Goal: Communication & Community: Answer question/provide support

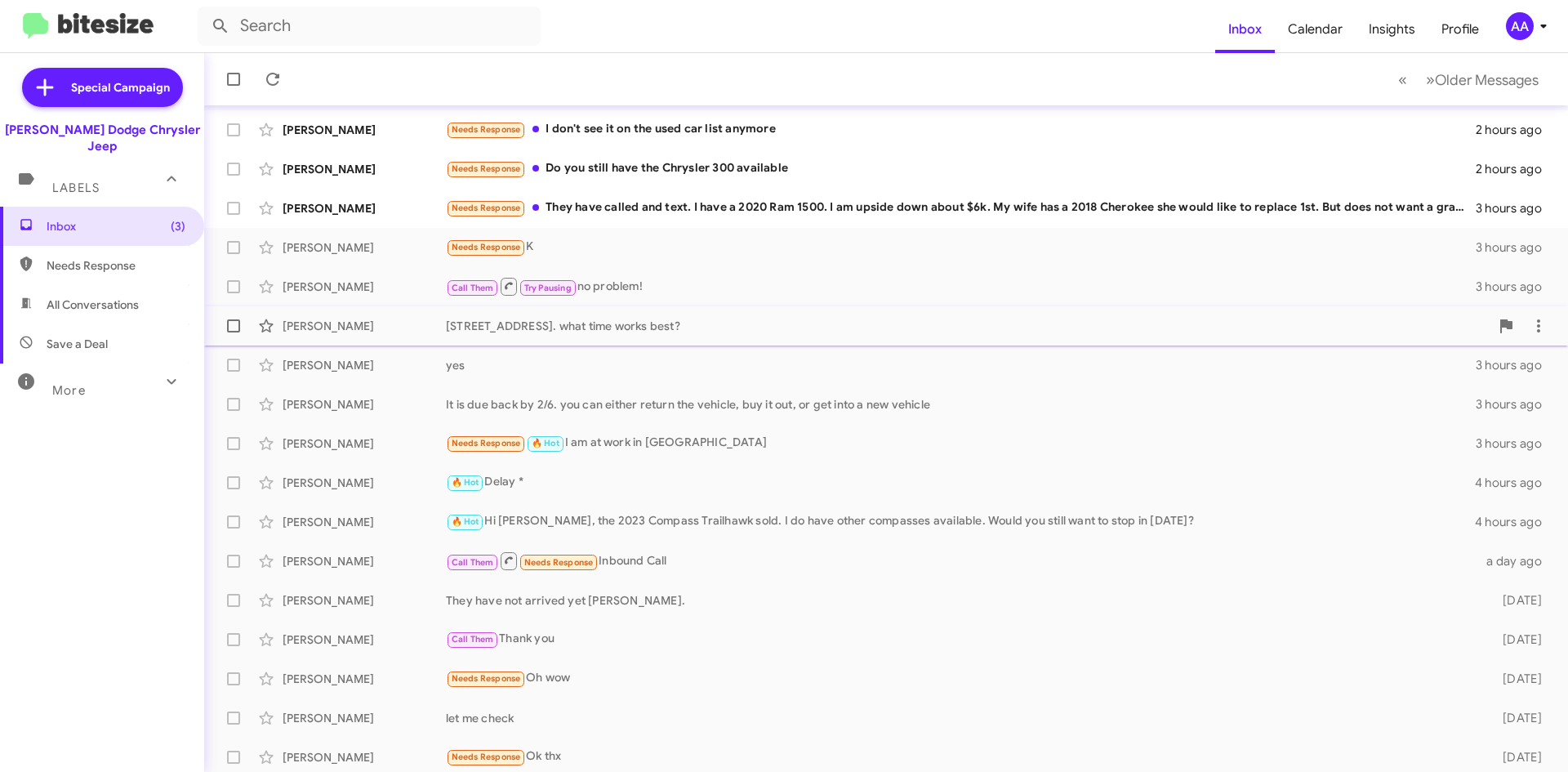
scroll to position [81, 0]
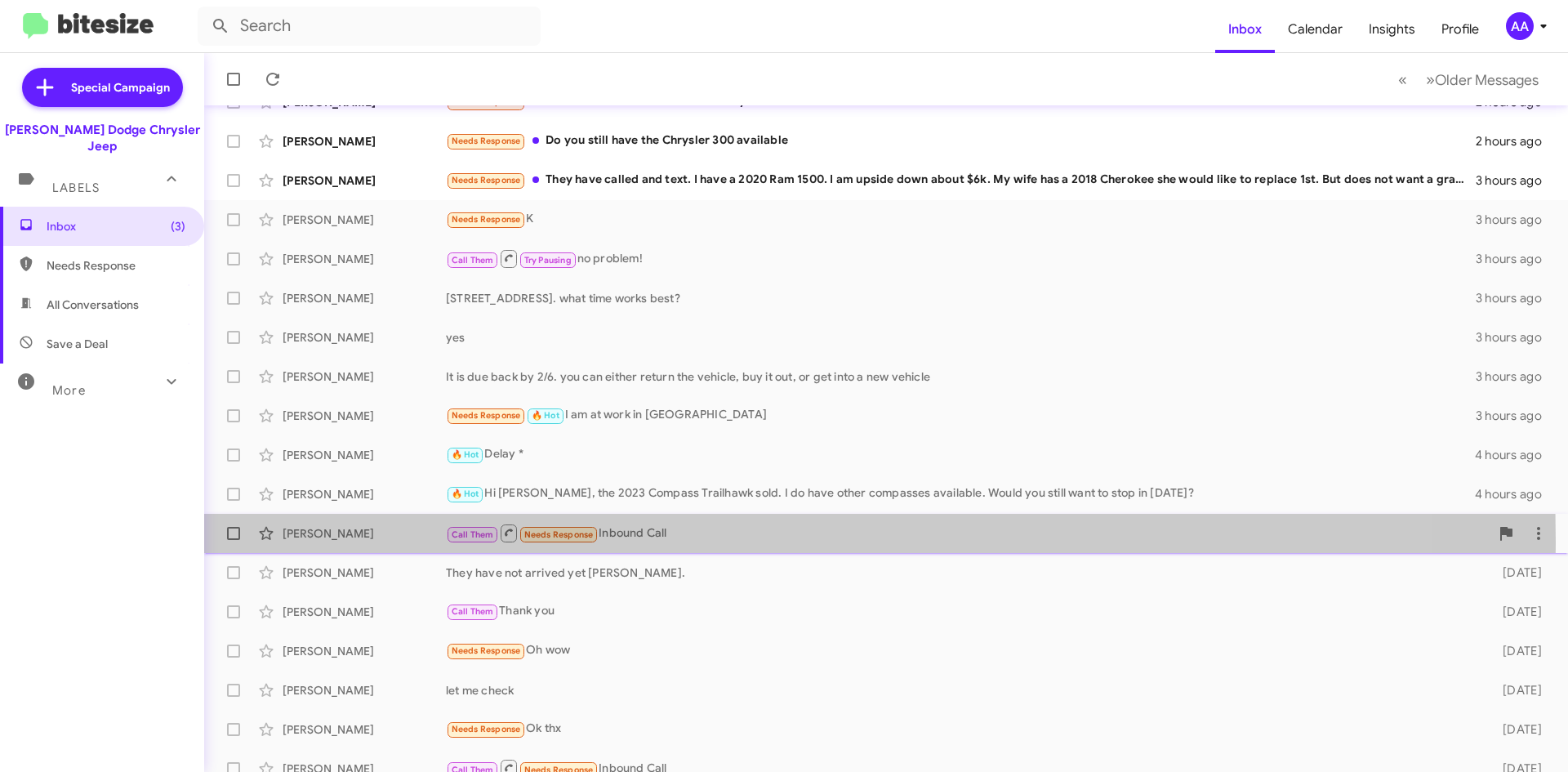
click at [353, 543] on div "[PERSON_NAME] Call Them Needs Response Inbound Call a day ago" at bounding box center [886, 533] width 1338 height 33
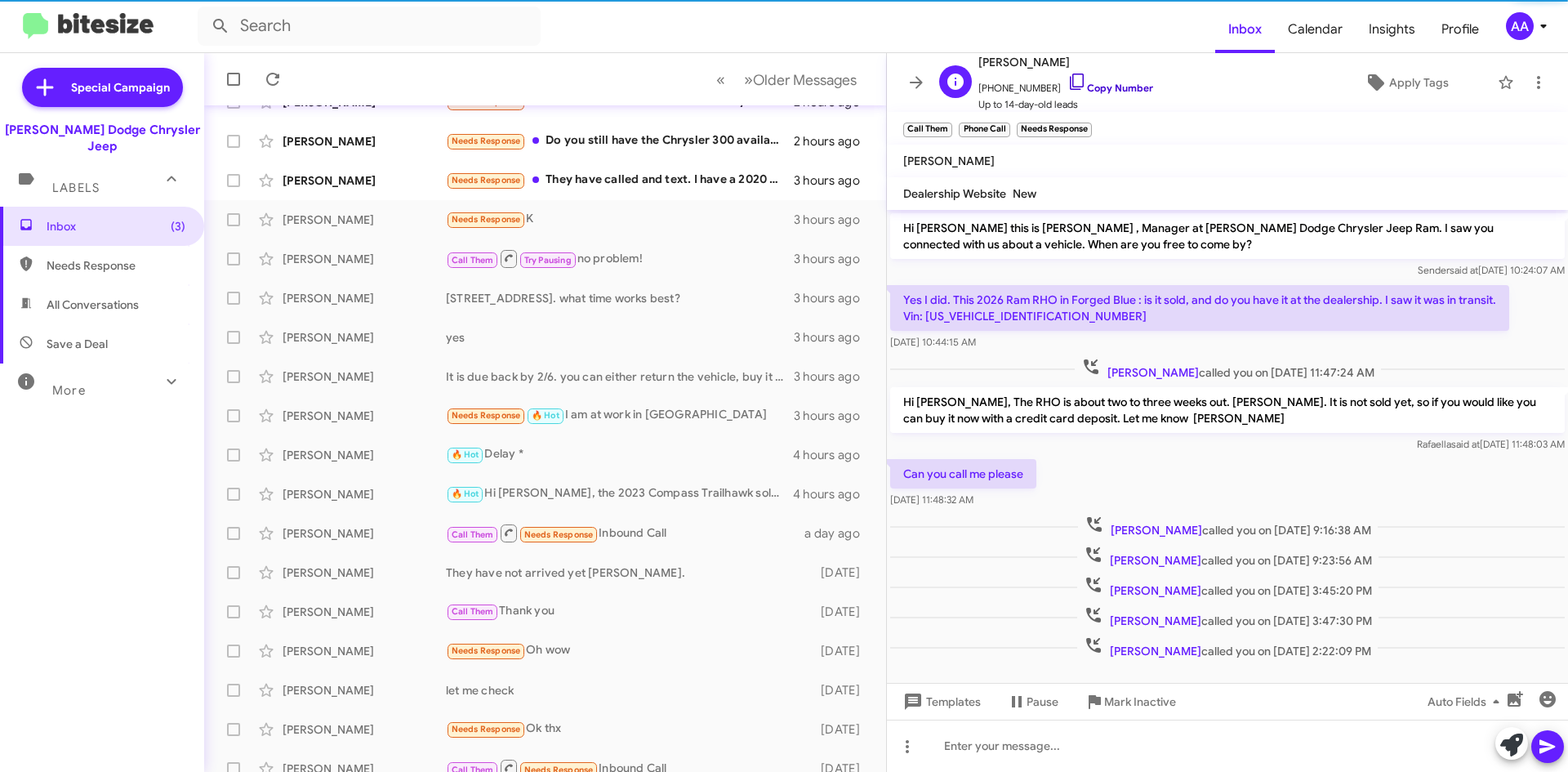
click at [1127, 88] on link "Copy Number" at bounding box center [1110, 87] width 86 height 12
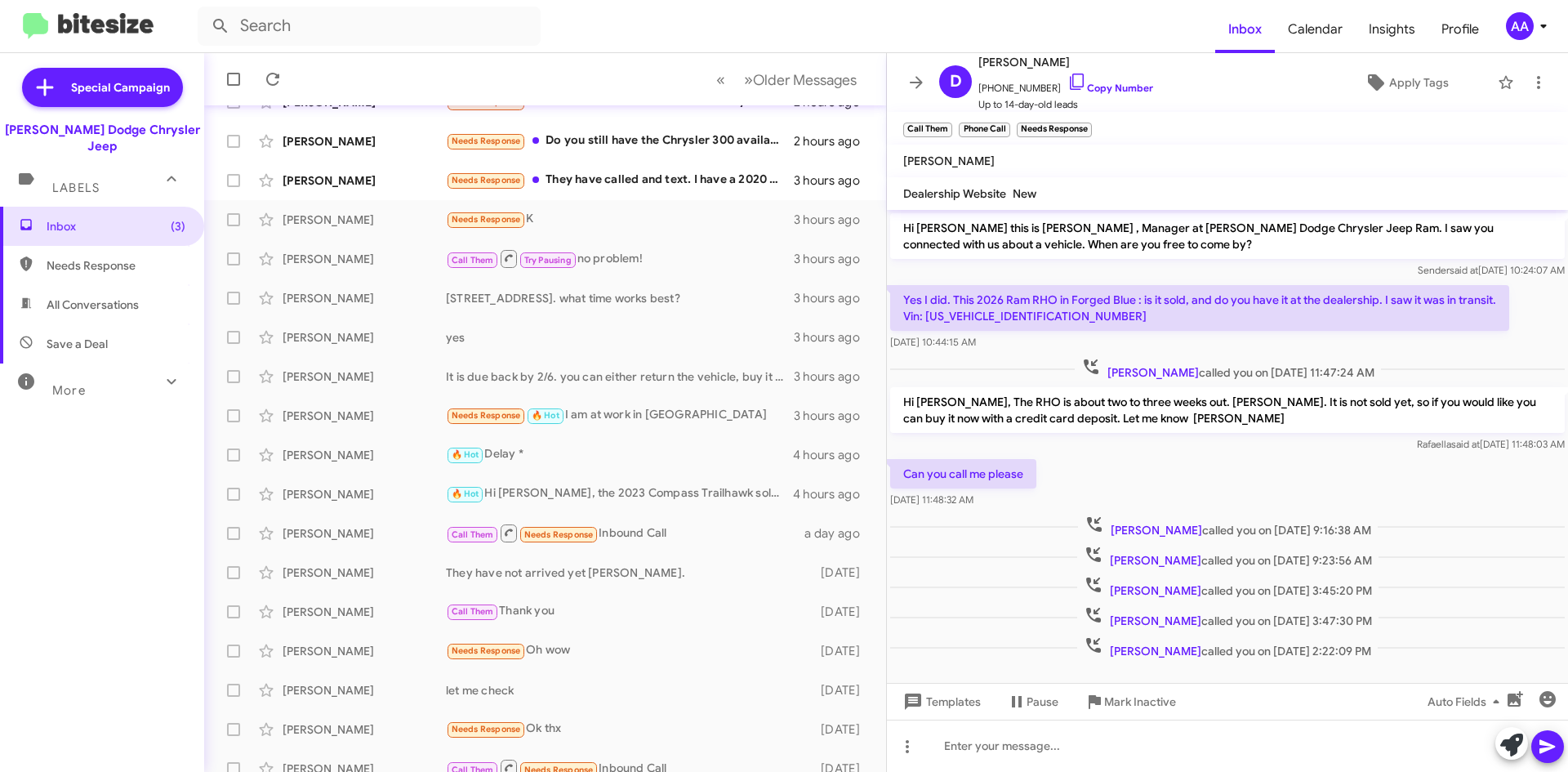
click at [119, 477] on div "Inbox (3) Needs Response All Conversations Save a Deal More Important 🔥 Hot App…" at bounding box center [102, 438] width 204 height 463
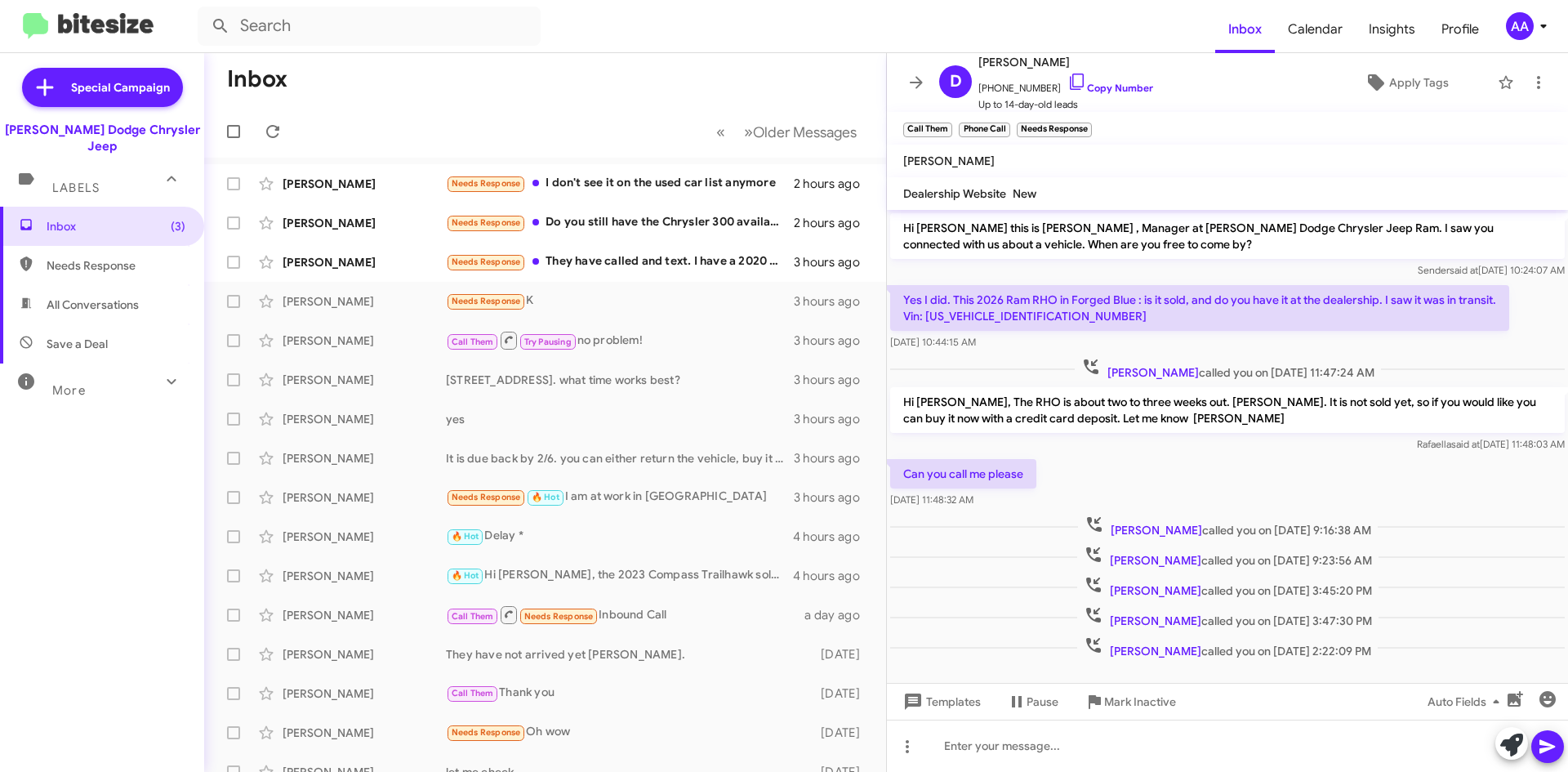
click at [991, 313] on p "Yes I did. This 2026 Ram RHO in Forged Blue : is it sold, and do you have it at…" at bounding box center [1200, 308] width 619 height 46
click at [1116, 316] on p "Yes I did. This 2026 Ram RHO in Forged Blue : is it sold, and do you have it at…" at bounding box center [1200, 308] width 619 height 46
click at [1028, 313] on p "Yes I did. This 2026 Ram RHO in Forged Blue : is it sold, and do you have it at…" at bounding box center [1200, 308] width 619 height 46
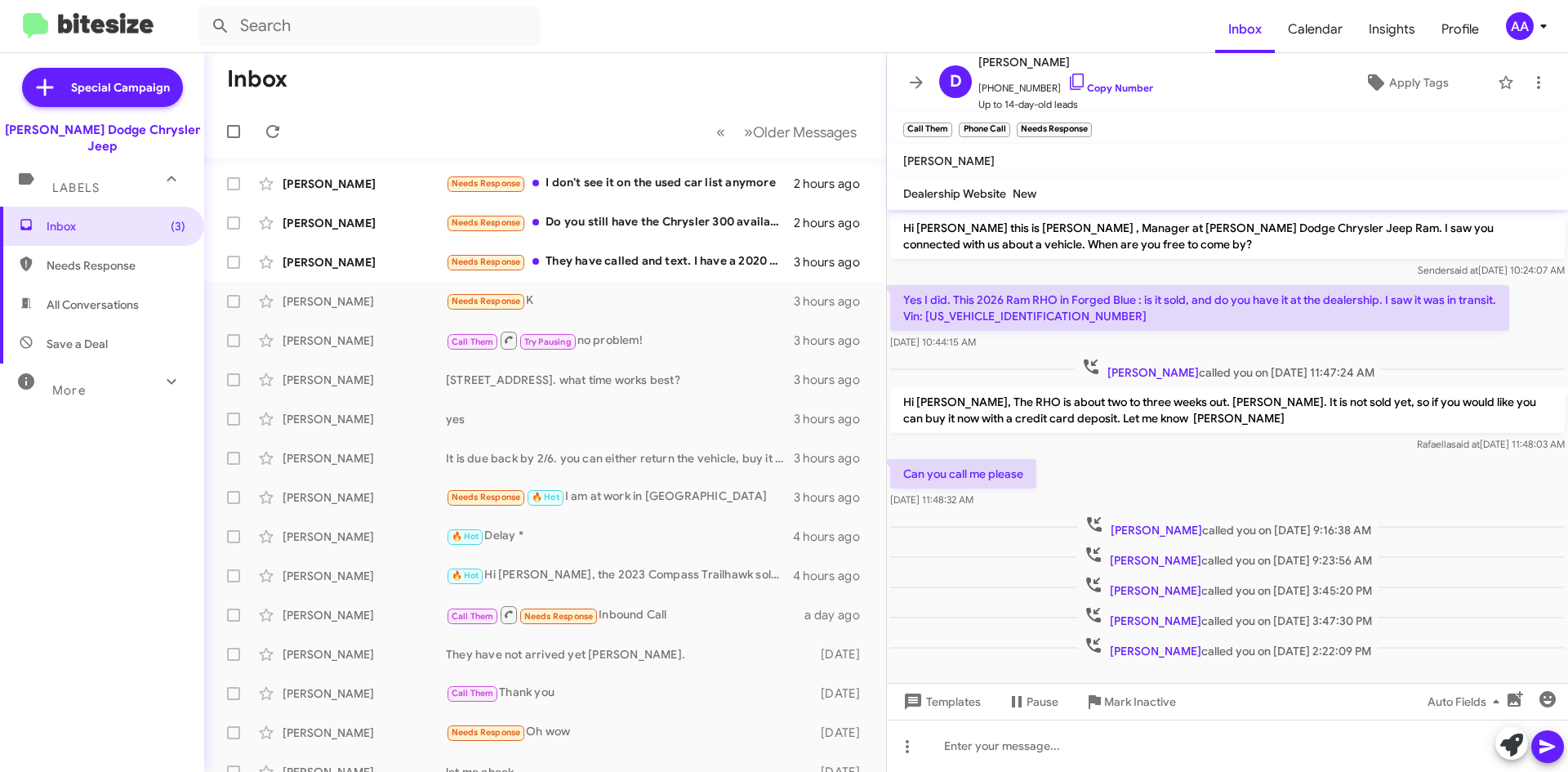
drag, startPoint x: 1028, startPoint y: 313, endPoint x: 1209, endPoint y: 130, distance: 257.4
click at [1209, 130] on mat-toolbar "Call Them × Phone Call × Needs Response ×" at bounding box center [1228, 128] width 682 height 33
click at [1027, 313] on p "Yes I did. This 2026 Ram RHO in Forged Blue : is it sold, and do you have it at…" at bounding box center [1200, 308] width 619 height 46
copy p "[US_VEHICLE_IDENTIFICATION_NUMBER]"
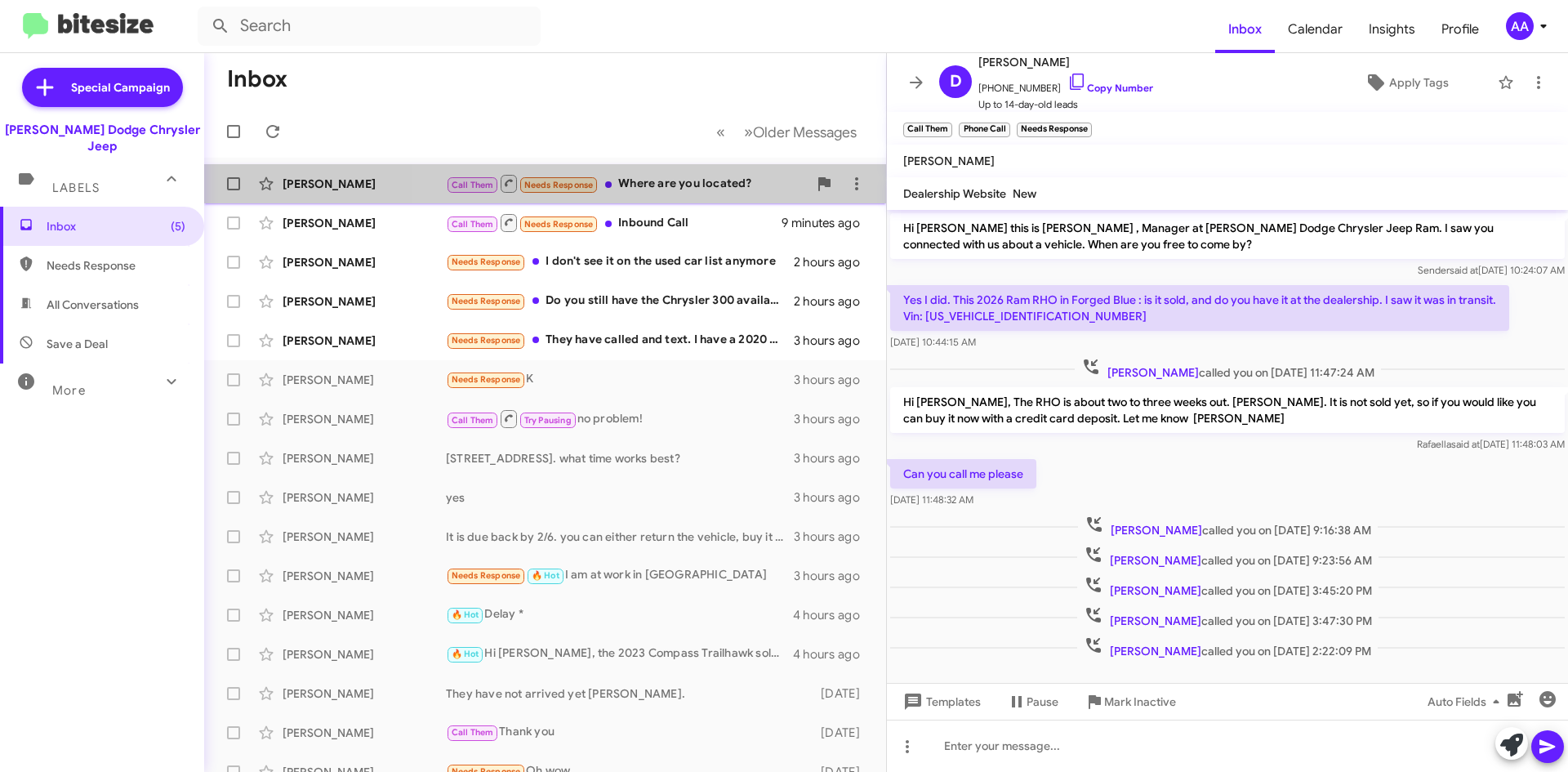
click at [670, 179] on div "Call Them Needs Response Where are you located?" at bounding box center [627, 184] width 362 height 20
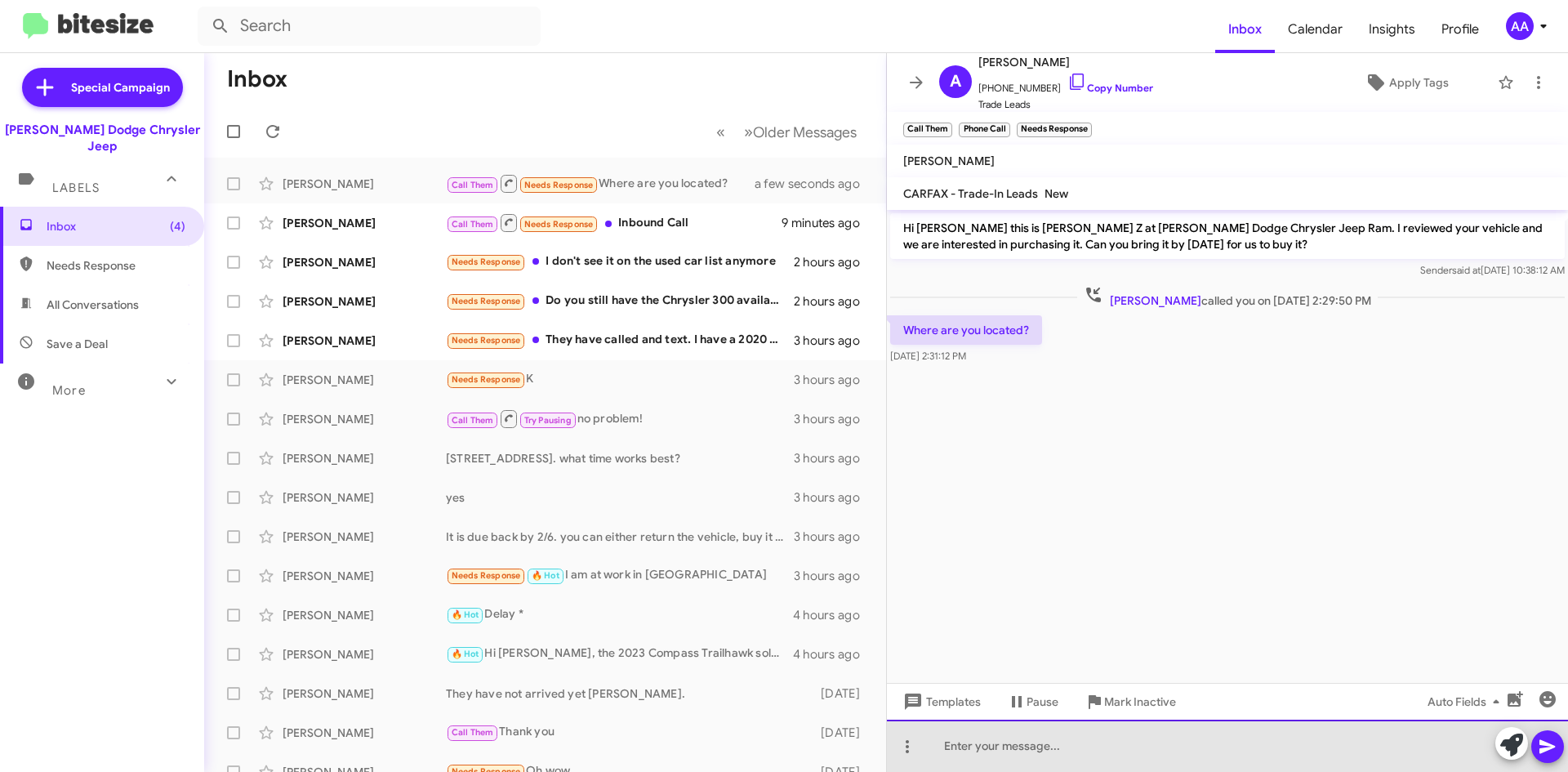
click at [1015, 753] on div at bounding box center [1228, 746] width 682 height 52
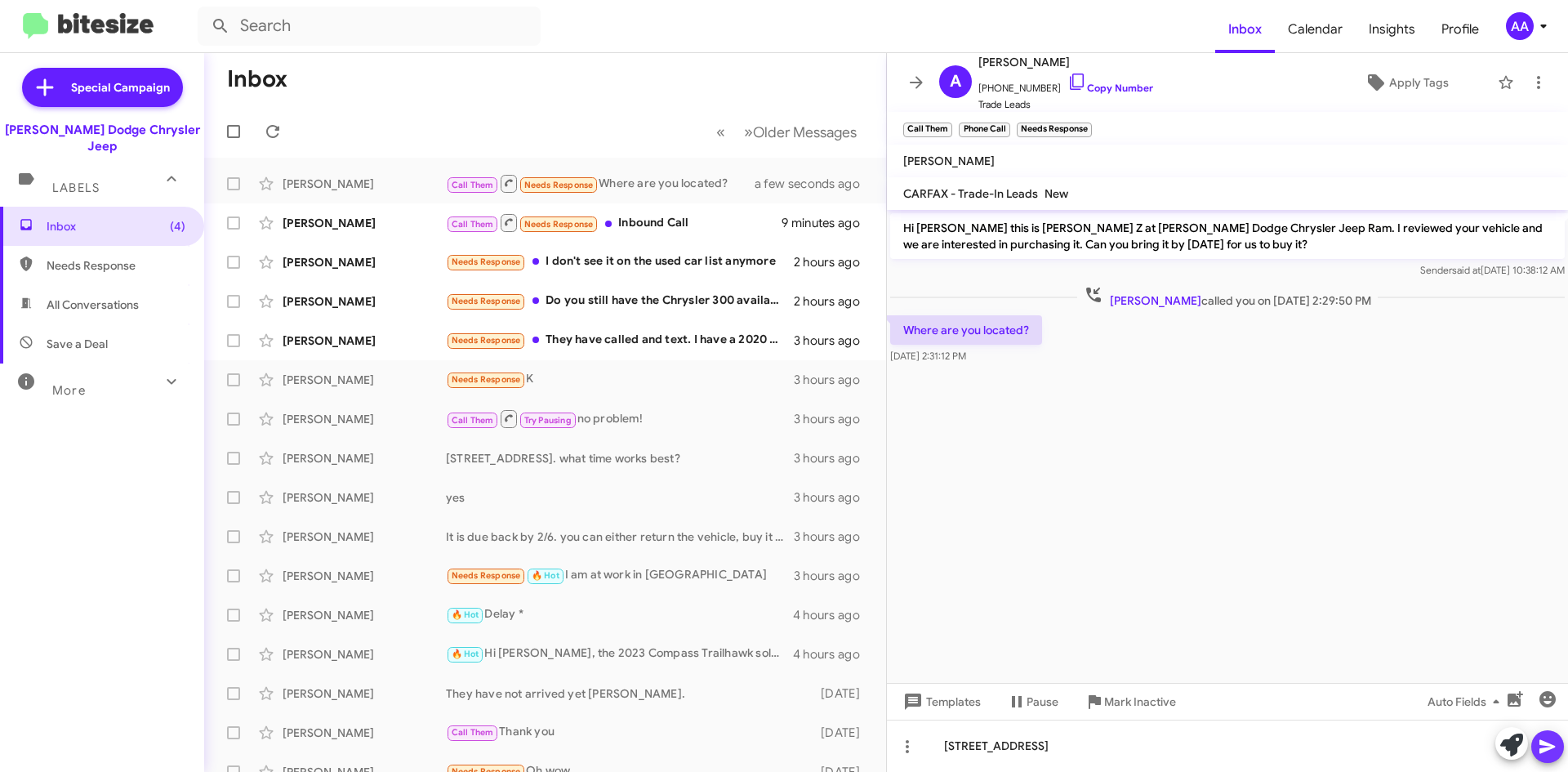
click at [1542, 744] on icon at bounding box center [1548, 747] width 15 height 14
